Goal: Check status: Check status

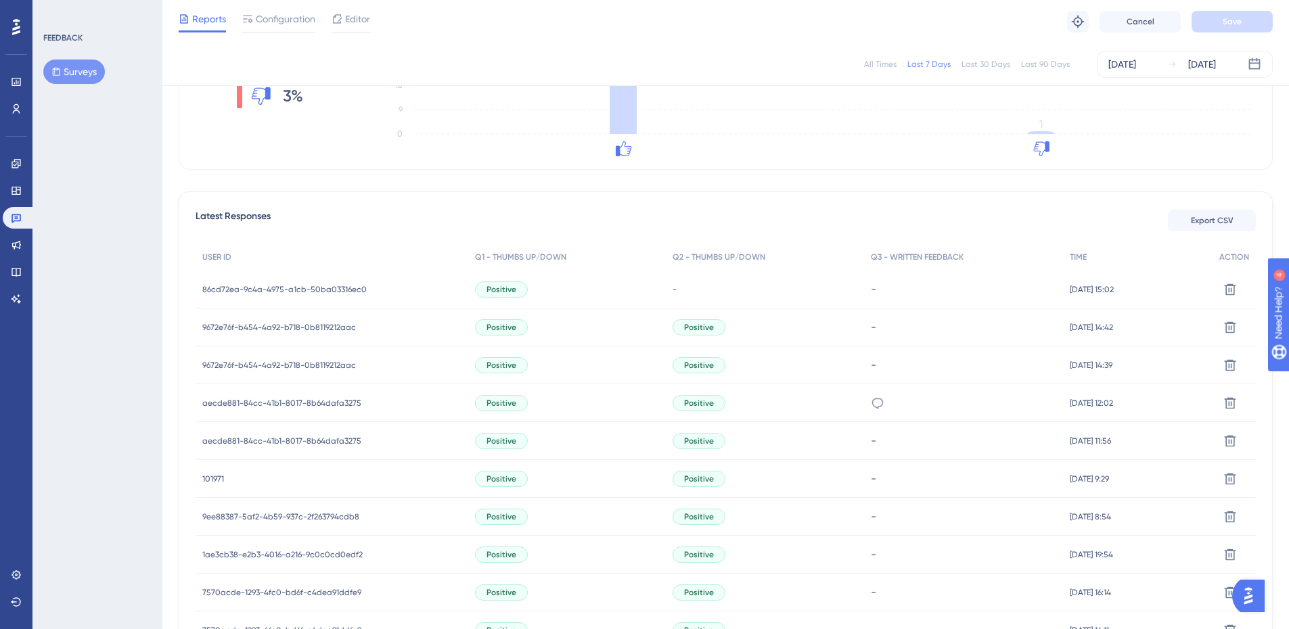
scroll to position [406, 0]
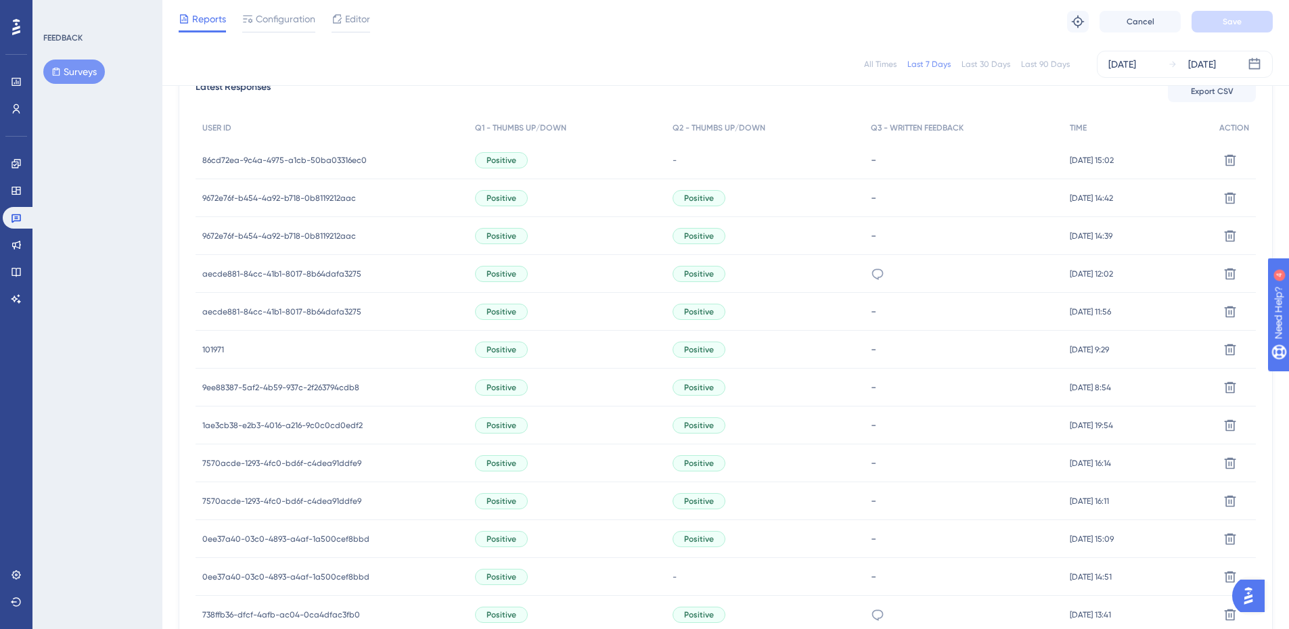
click at [210, 349] on span "101971" at bounding box center [213, 349] width 22 height 11
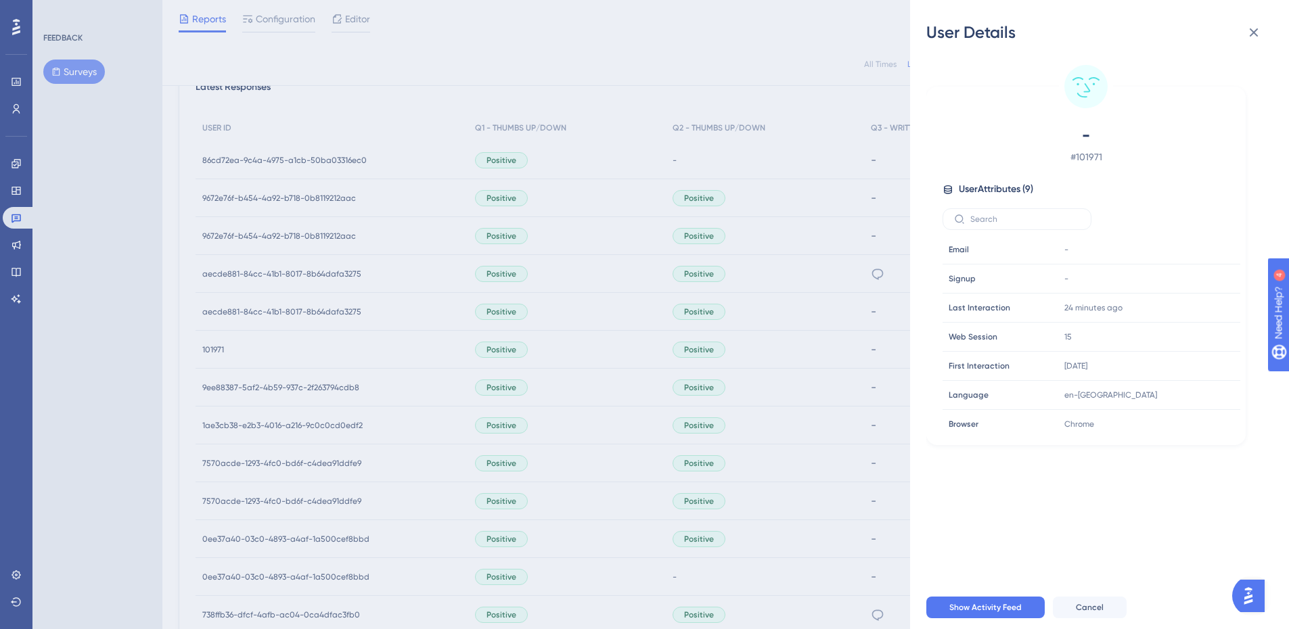
click at [377, 246] on div "User Details - # 101971 User Attributes ( 9 ) Email Email - Signup Signup - Las…" at bounding box center [644, 314] width 1289 height 629
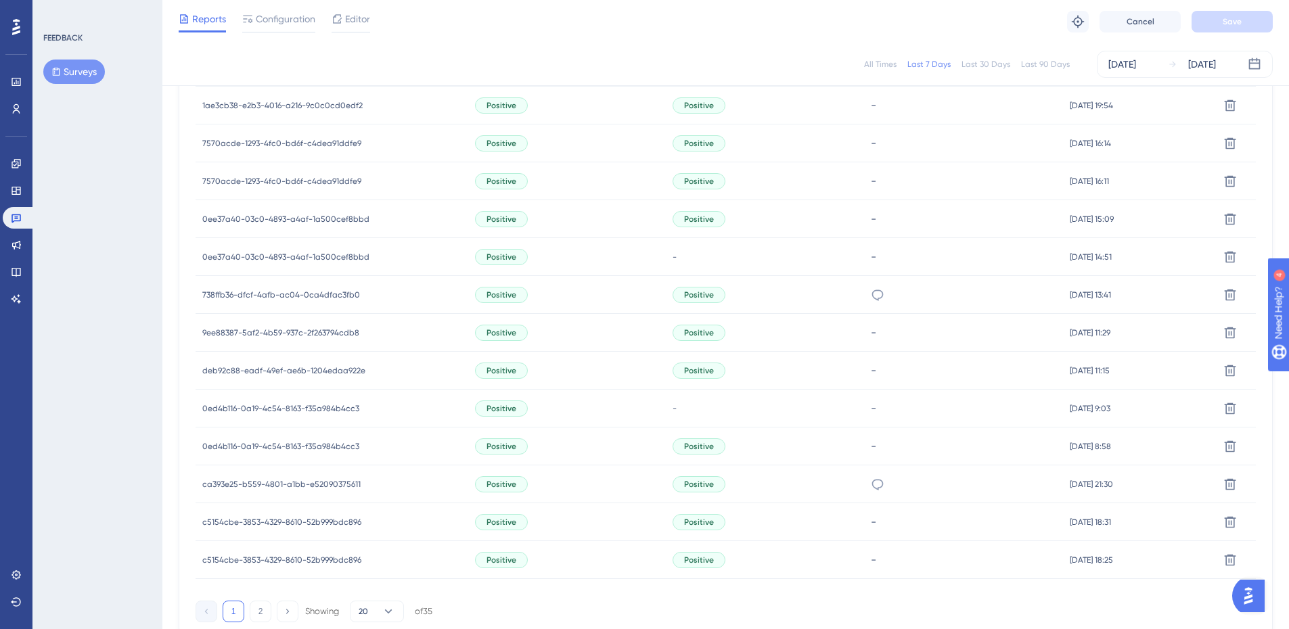
scroll to position [744, 0]
